Goal: Transaction & Acquisition: Subscribe to service/newsletter

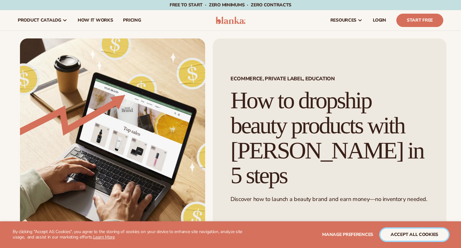
click at [402, 233] on button "accept all cookies" at bounding box center [415, 234] width 68 height 12
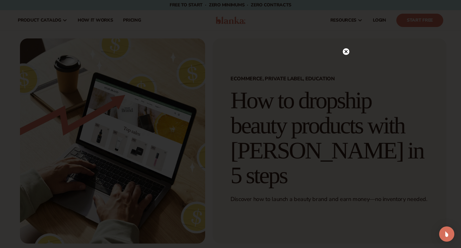
click at [348, 51] on circle at bounding box center [346, 51] width 7 height 7
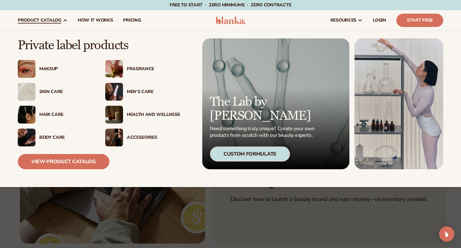
click at [27, 86] on img at bounding box center [27, 92] width 18 height 18
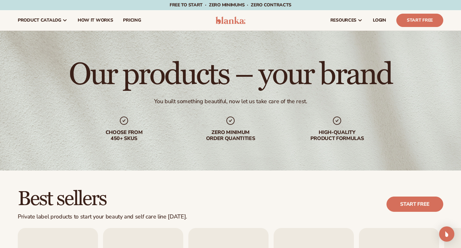
click at [233, 21] on img at bounding box center [231, 20] width 30 height 8
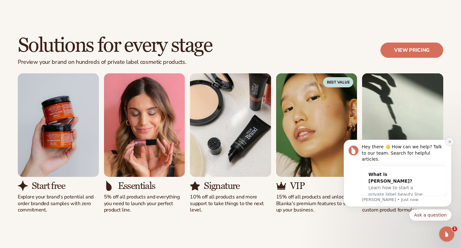
click at [450, 143] on icon "Dismiss notification" at bounding box center [449, 141] width 3 height 3
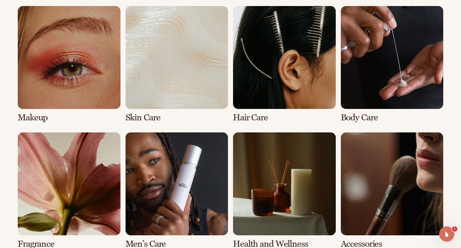
scroll to position [1311, 0]
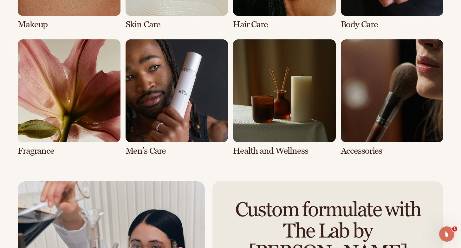
click at [278, 109] on link "7 / 8" at bounding box center [284, 97] width 103 height 116
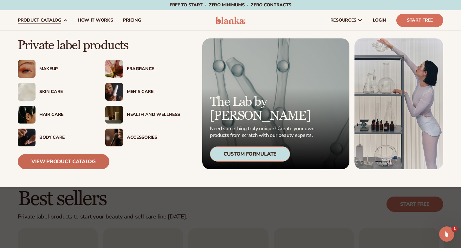
click at [54, 166] on link "View Product Catalog" at bounding box center [64, 161] width 92 height 15
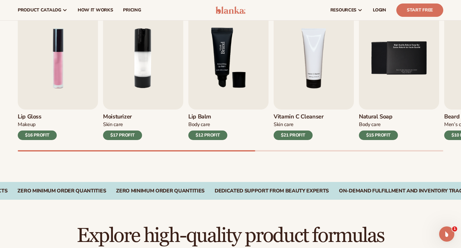
click at [246, 75] on img "3 / 9" at bounding box center [228, 58] width 80 height 102
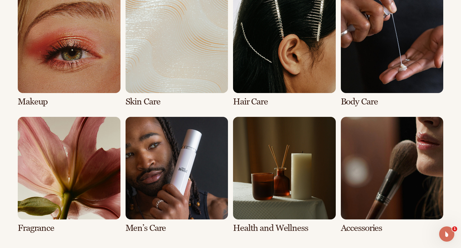
scroll to position [580, 0]
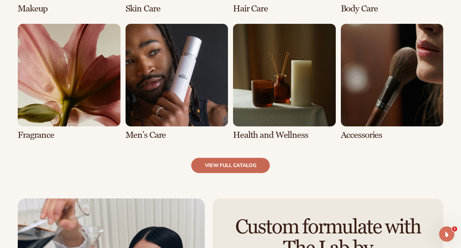
click at [231, 164] on link "view full catalog" at bounding box center [230, 165] width 79 height 15
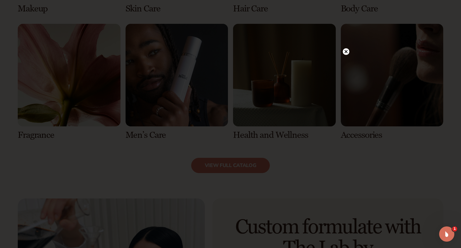
click at [347, 53] on icon at bounding box center [346, 51] width 3 height 3
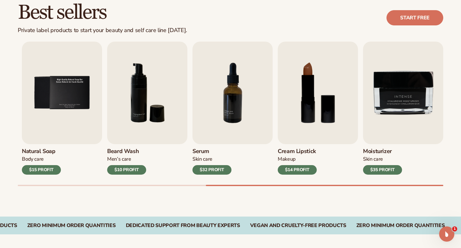
scroll to position [0, 0]
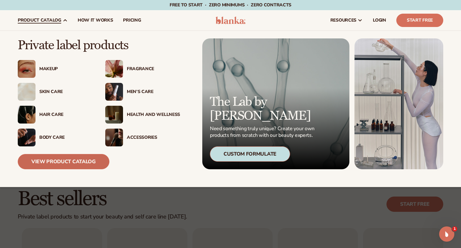
click at [46, 155] on link "View Product Catalog" at bounding box center [64, 161] width 92 height 15
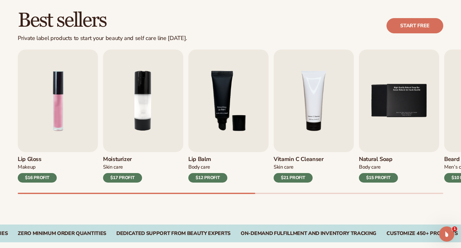
click at [36, 179] on div "$16 PROFIT" at bounding box center [37, 178] width 39 height 10
click at [45, 146] on img "1 / 9" at bounding box center [58, 100] width 80 height 102
click at [417, 18] on link "Start free" at bounding box center [415, 25] width 57 height 15
